Goal: Check status: Check status

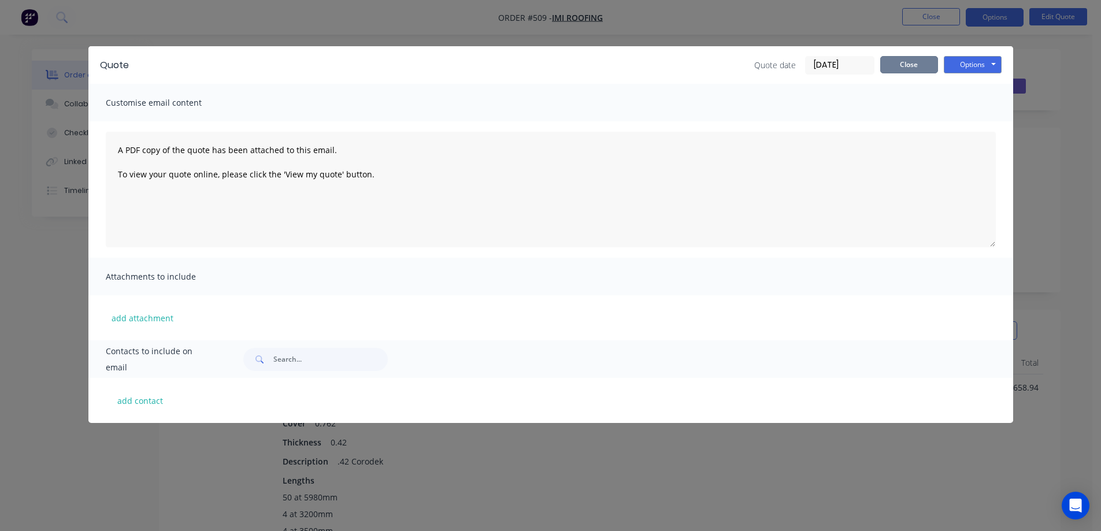
scroll to position [611, 0]
click at [887, 64] on button "Close" at bounding box center [909, 64] width 58 height 17
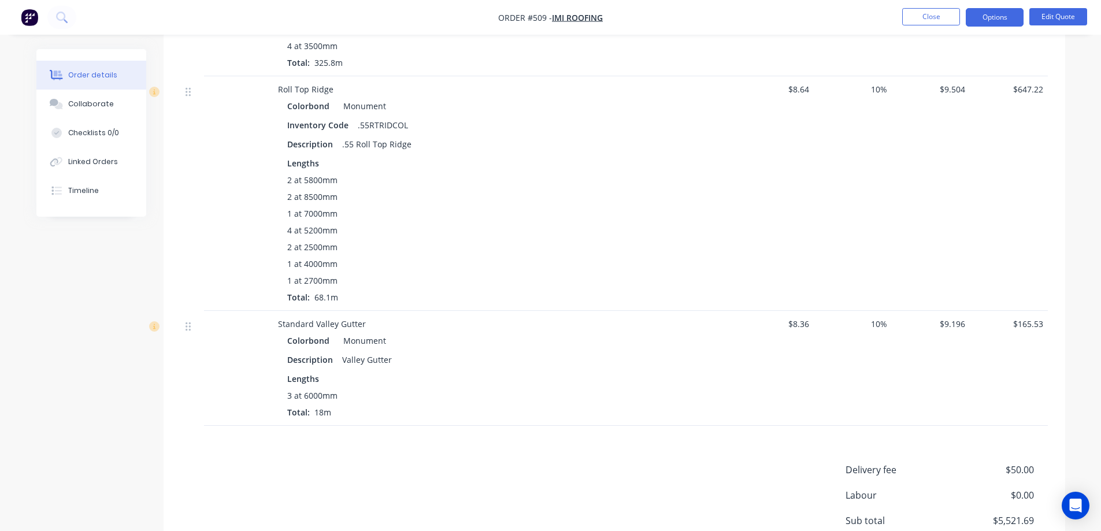
scroll to position [495, 0]
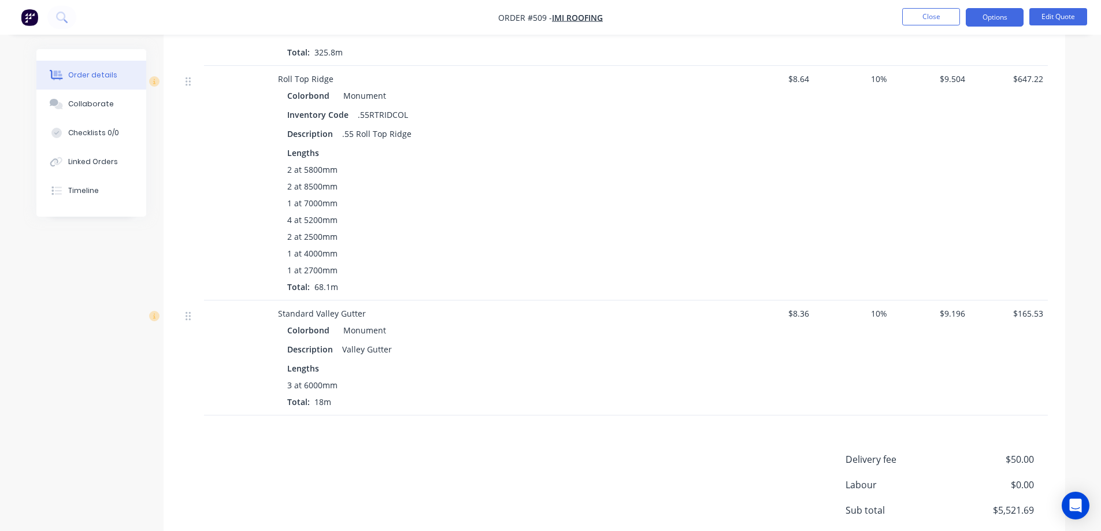
click at [36, 14] on img "button" at bounding box center [29, 17] width 17 height 17
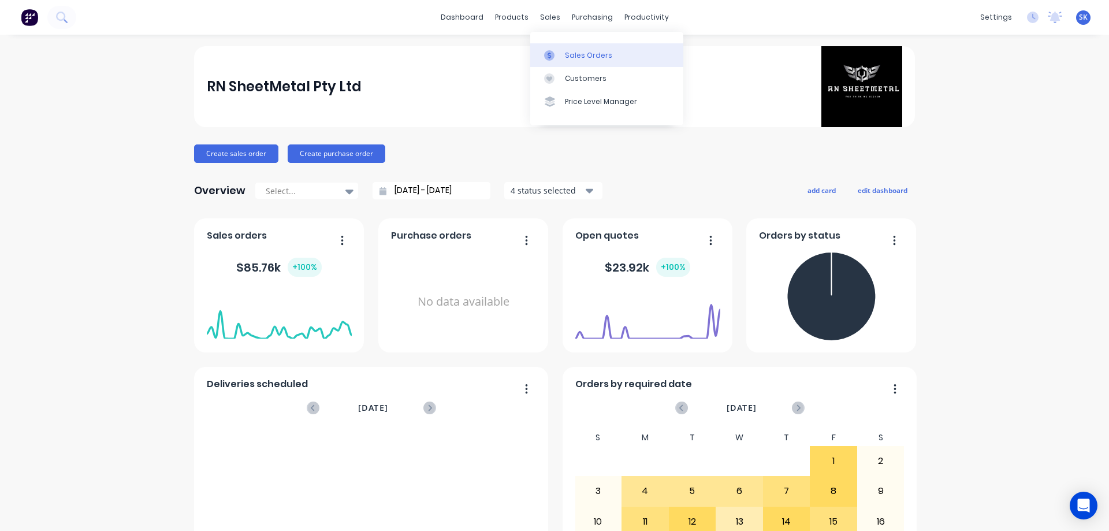
click at [563, 53] on link "Sales Orders" at bounding box center [606, 54] width 153 height 23
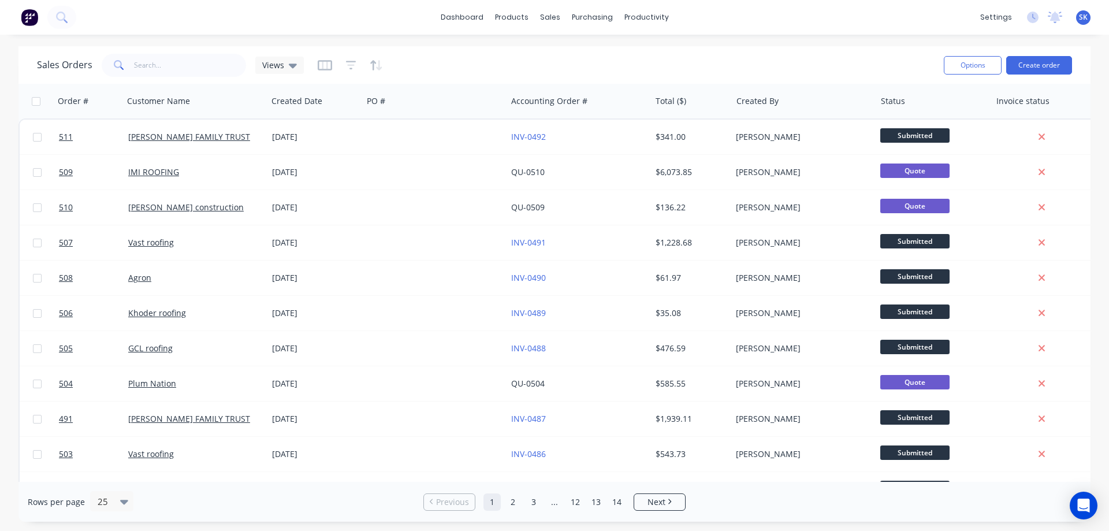
click at [31, 18] on img at bounding box center [29, 17] width 17 height 17
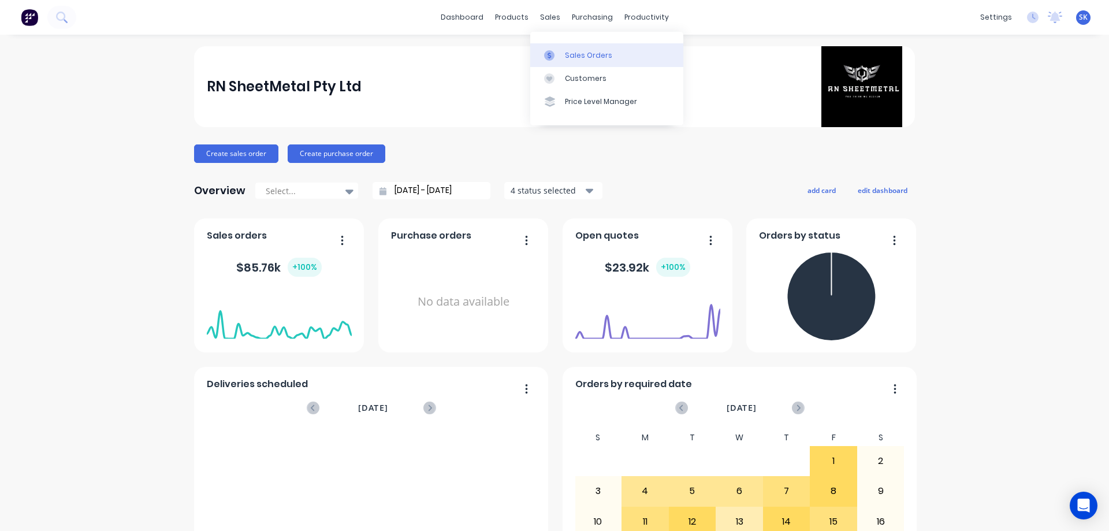
click at [566, 55] on div "Sales Orders" at bounding box center [588, 55] width 47 height 10
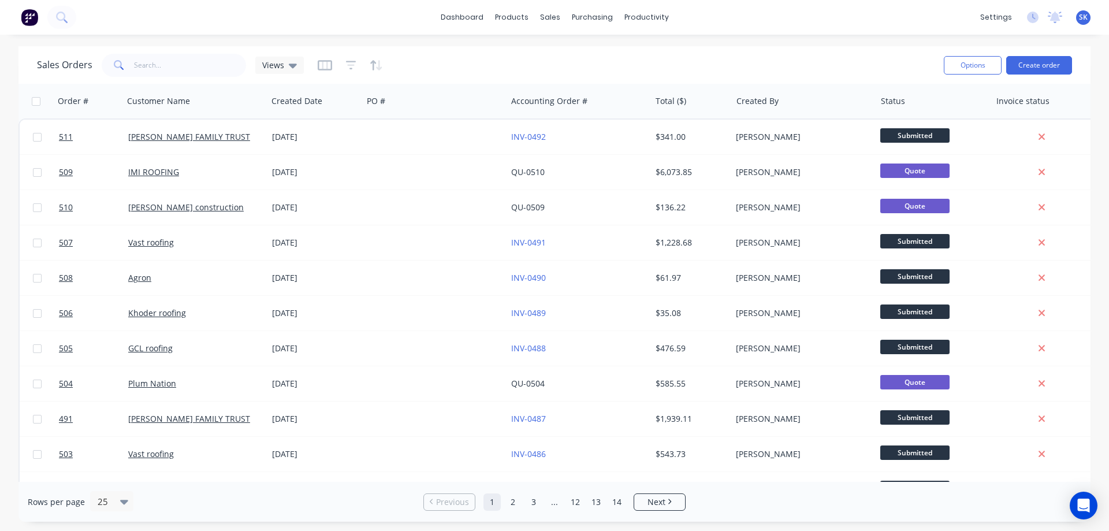
click at [30, 17] on img at bounding box center [29, 17] width 17 height 17
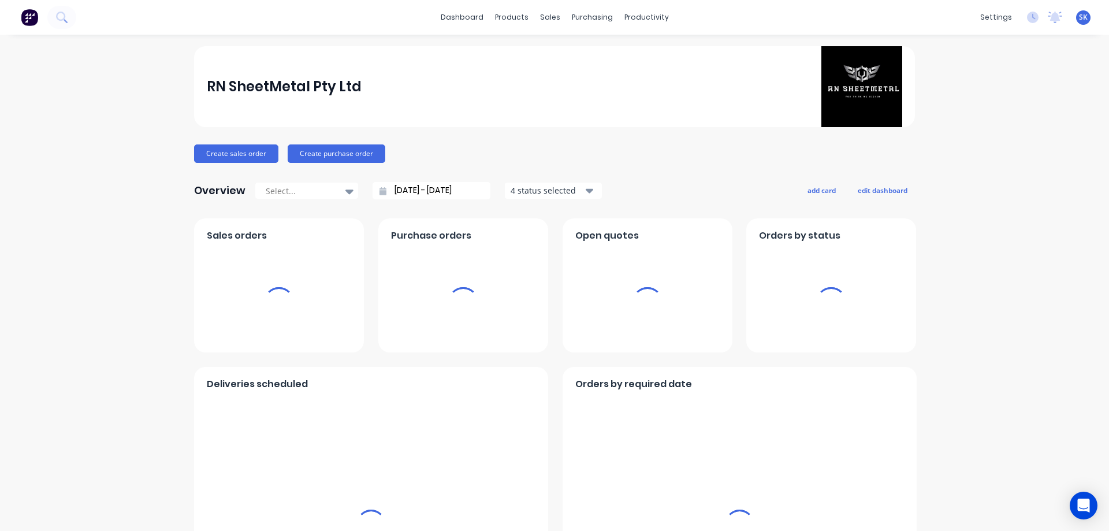
click at [525, 194] on div "4 status selected" at bounding box center [547, 190] width 73 height 12
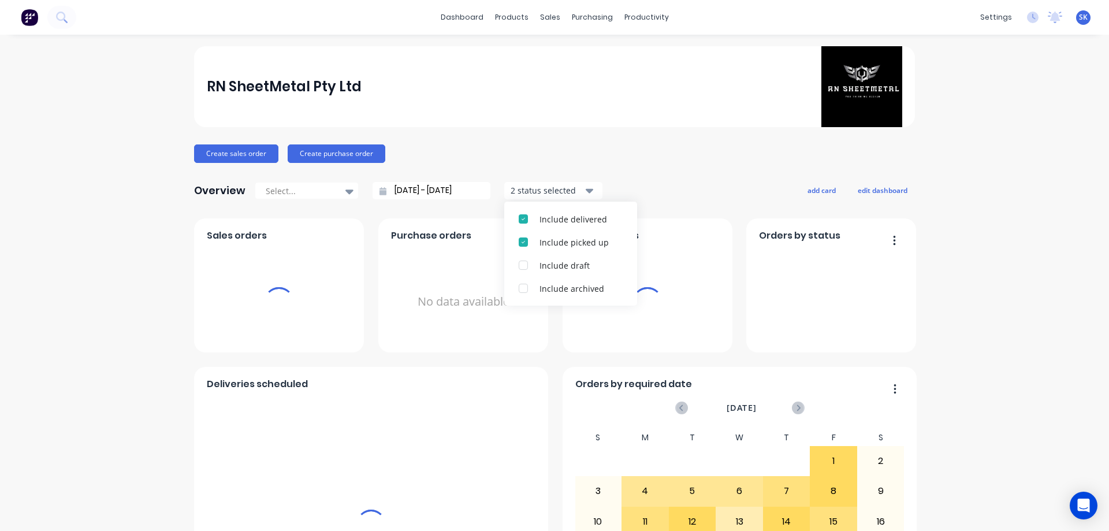
click at [447, 195] on input "[DATE] - [DATE]" at bounding box center [436, 190] width 99 height 17
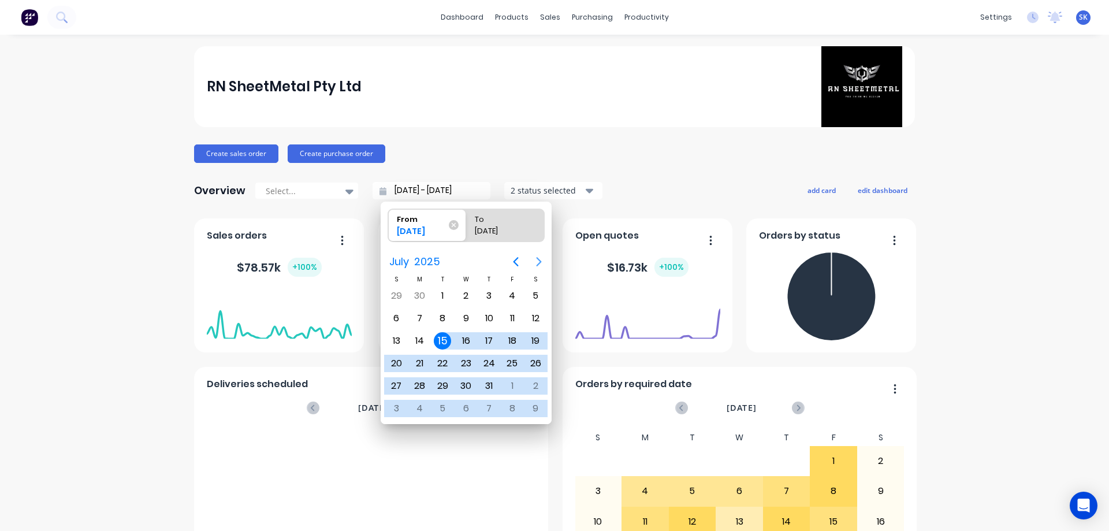
click at [539, 258] on icon "Next page" at bounding box center [539, 262] width 14 height 14
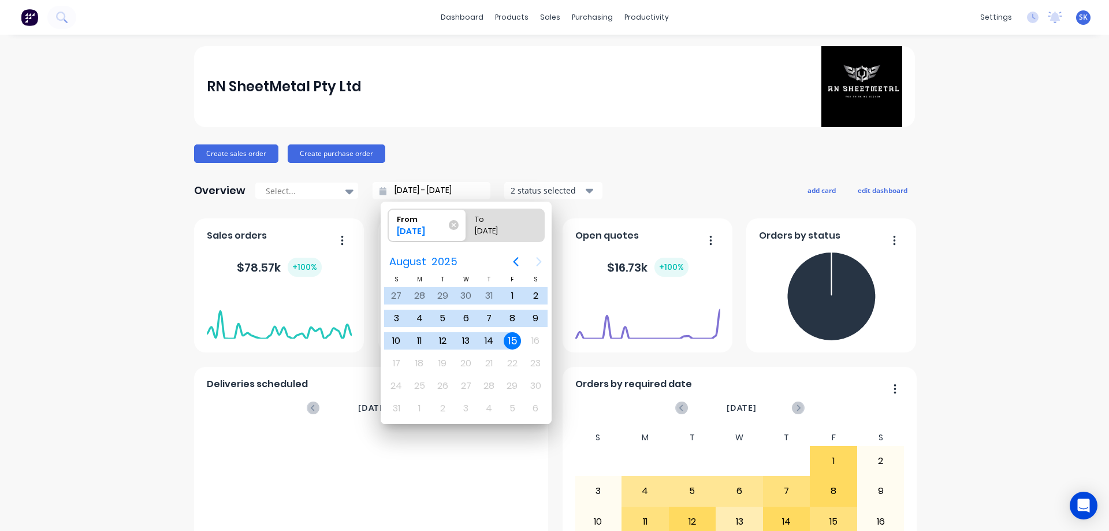
click at [511, 335] on div "15" at bounding box center [512, 340] width 17 height 17
type input "[DATE] - [DATE]"
radio input "false"
radio input "true"
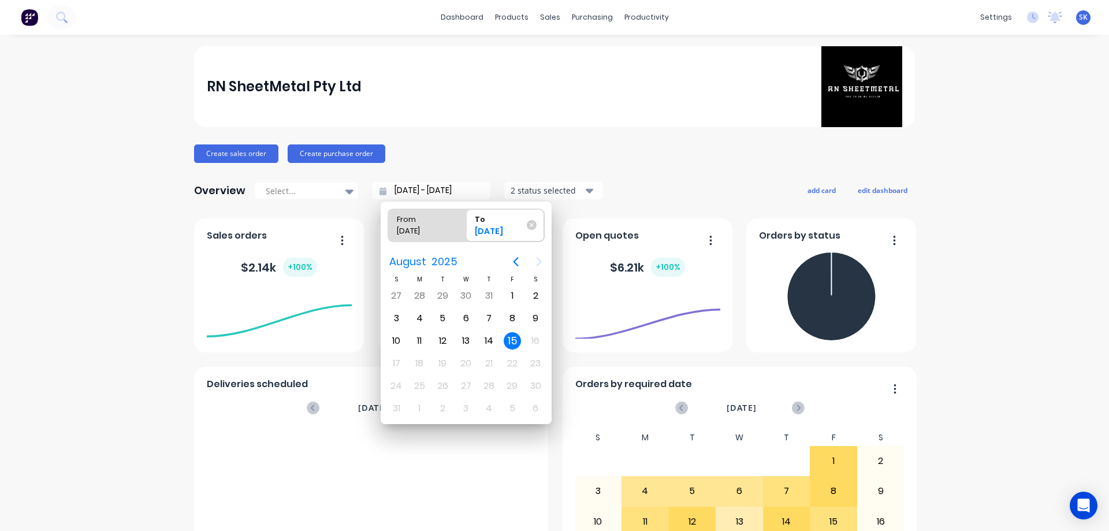
click at [517, 116] on div "RN SheetMetal Pty Ltd" at bounding box center [555, 86] width 696 height 81
